Goal: Information Seeking & Learning: Learn about a topic

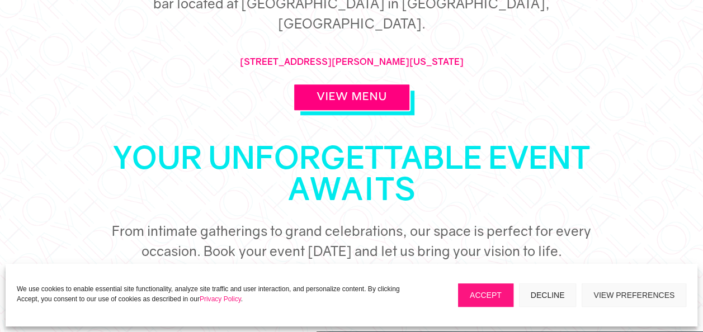
scroll to position [482, 0]
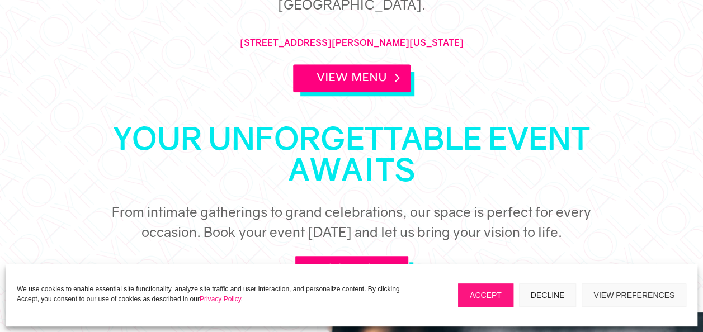
click at [297, 64] on link "View Menu" at bounding box center [351, 78] width 117 height 28
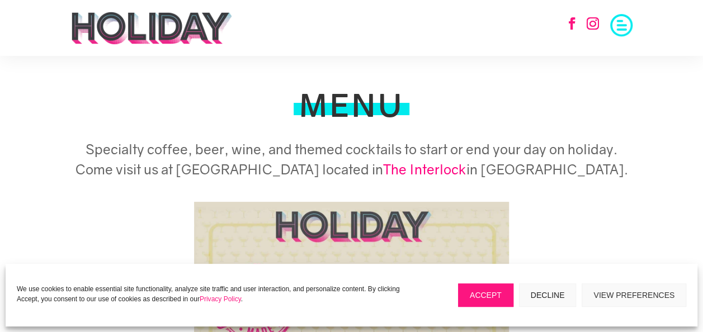
click at [375, 100] on h1 "MENU" at bounding box center [351, 107] width 105 height 37
click at [627, 25] on span at bounding box center [621, 24] width 22 height 22
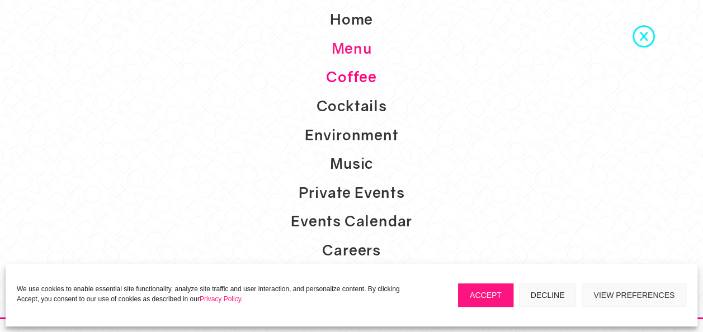
click at [350, 81] on link "Coffee" at bounding box center [351, 77] width 703 height 29
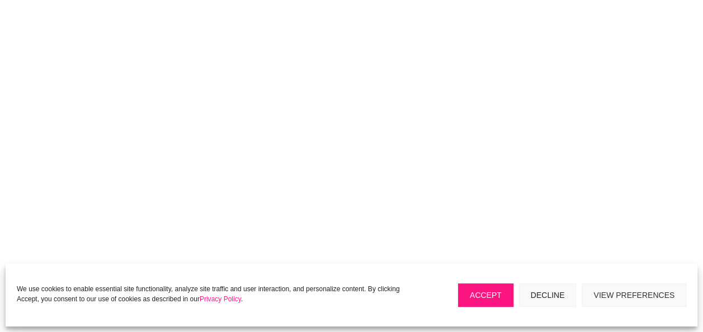
scroll to position [3521, 0]
